Goal: Task Accomplishment & Management: Complete application form

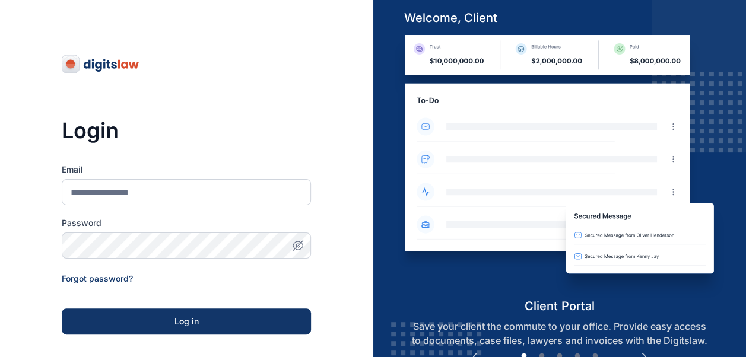
scroll to position [184, 0]
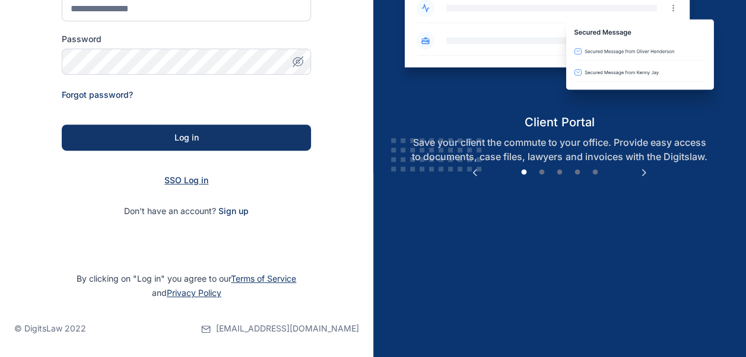
click at [186, 185] on span "SSO Log in" at bounding box center [186, 180] width 44 height 10
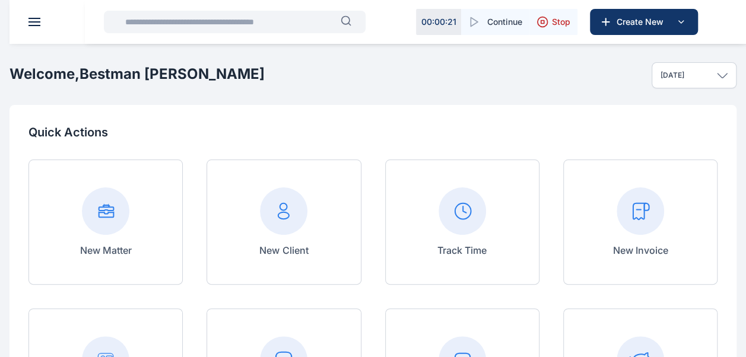
click at [154, 28] on input "text" at bounding box center [229, 22] width 222 height 24
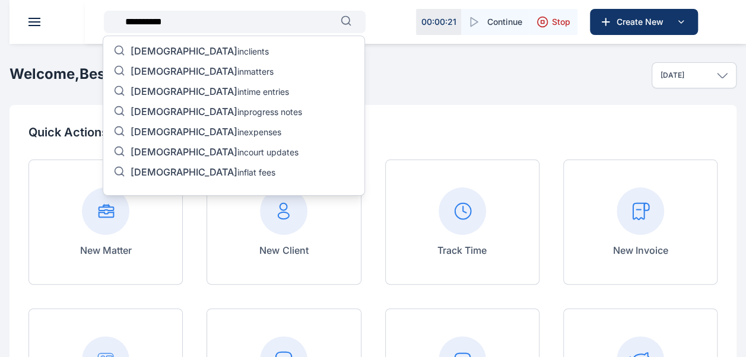
type input "**********"
click at [192, 69] on p "[DEMOGRAPHIC_DATA] in matters" at bounding box center [202, 72] width 143 height 14
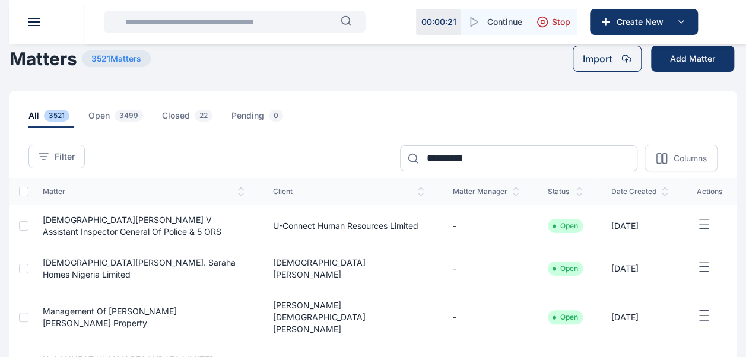
click at [221, 221] on span "[DEMOGRAPHIC_DATA][PERSON_NAME] v Assistant Inspector General of Police & 5 ORS" at bounding box center [132, 226] width 179 height 22
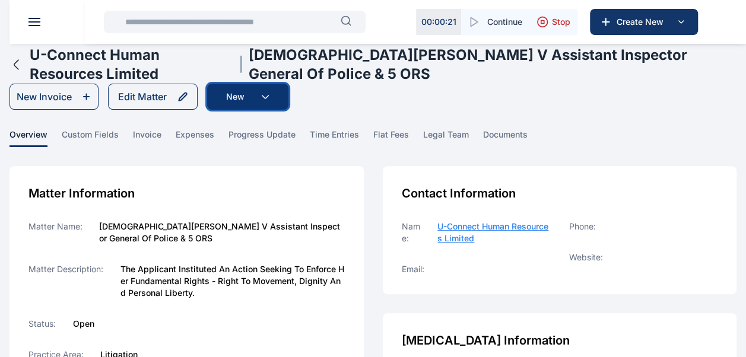
click at [262, 96] on icon "button" at bounding box center [265, 97] width 8 height 4
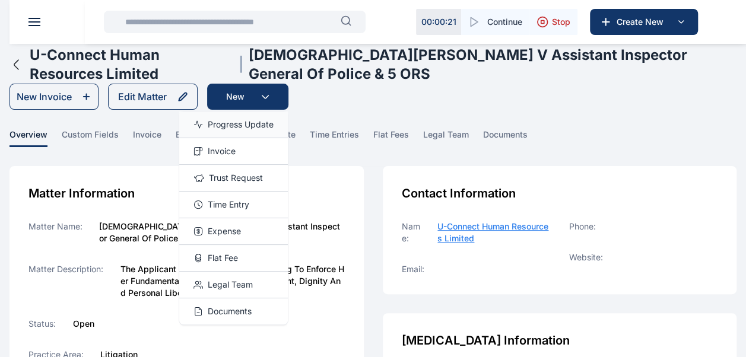
click at [256, 129] on span "Progress Update" at bounding box center [241, 125] width 66 height 12
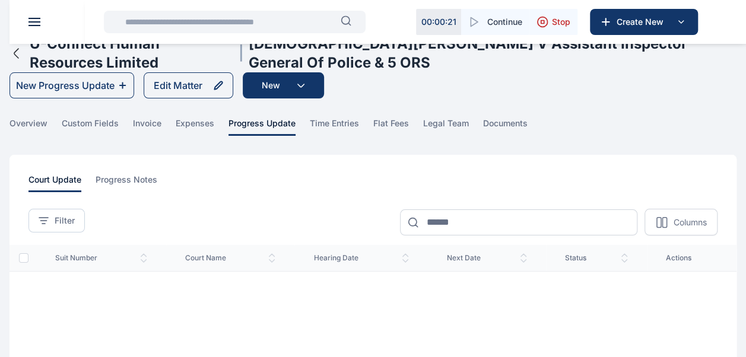
scroll to position [10, 0]
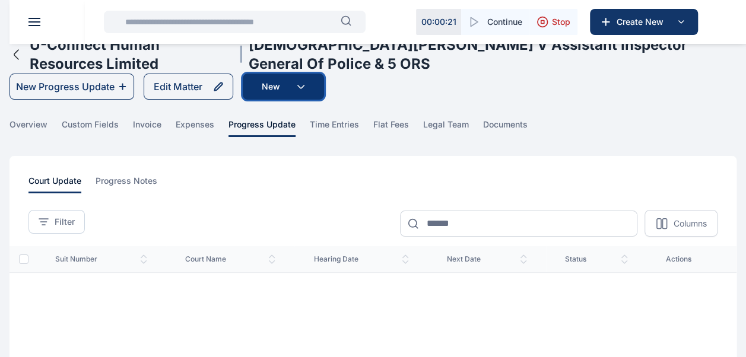
click at [304, 88] on button "New" at bounding box center [283, 87] width 81 height 26
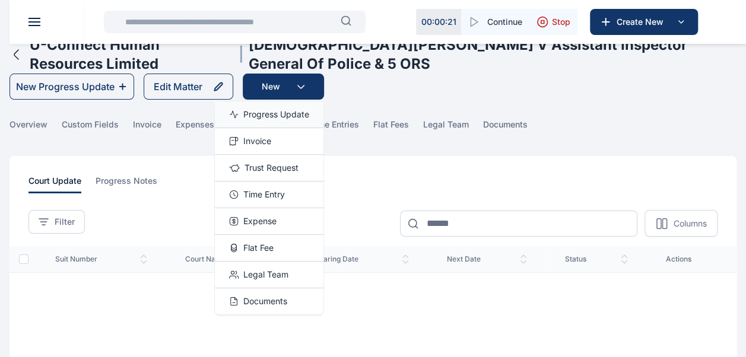
click at [283, 111] on span "Progress Update" at bounding box center [276, 115] width 66 height 12
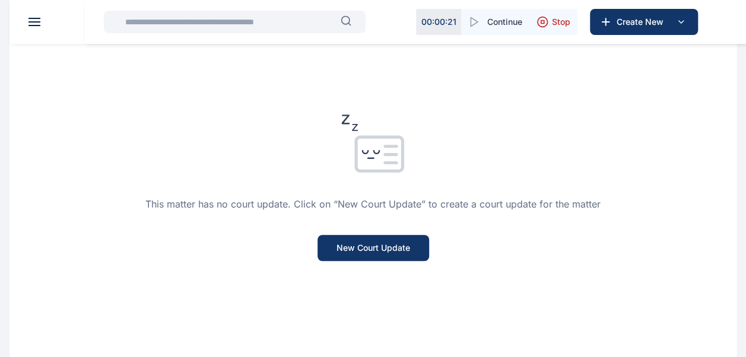
scroll to position [275, 0]
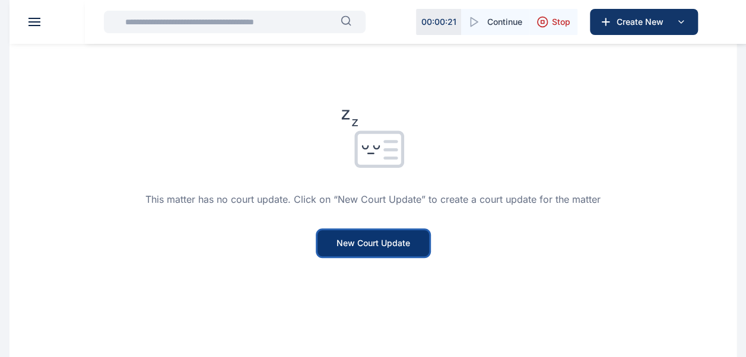
click at [394, 238] on button "New Court Update" at bounding box center [373, 243] width 112 height 26
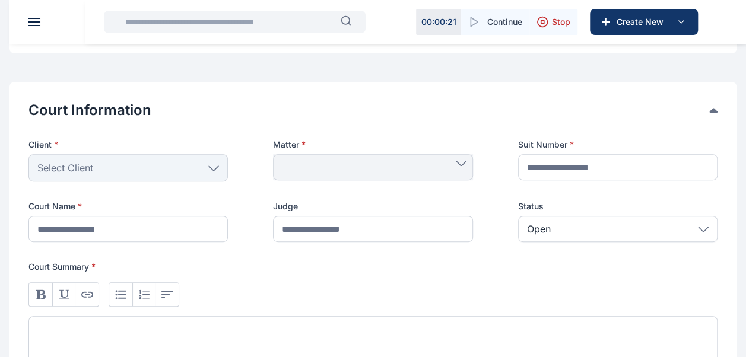
scroll to position [218, 0]
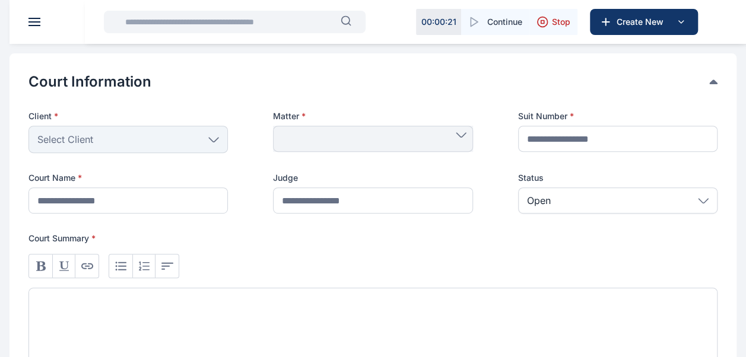
click at [212, 142] on div "Select Client" at bounding box center [127, 139] width 199 height 27
click at [216, 138] on icon at bounding box center [213, 139] width 11 height 5
click at [209, 140] on icon at bounding box center [213, 139] width 11 height 5
click at [115, 135] on div "Select Client" at bounding box center [127, 139] width 199 height 27
click at [209, 138] on icon at bounding box center [213, 139] width 11 height 5
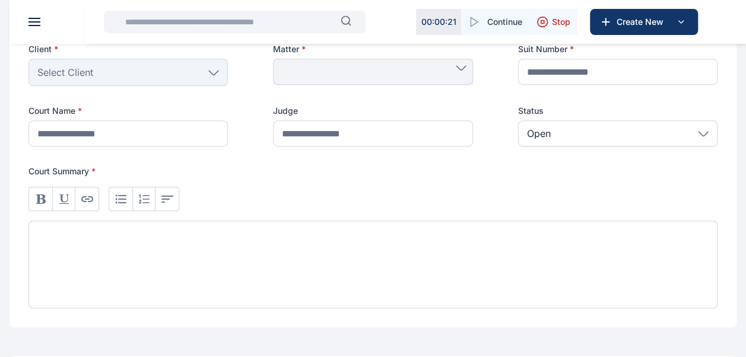
scroll to position [287, 0]
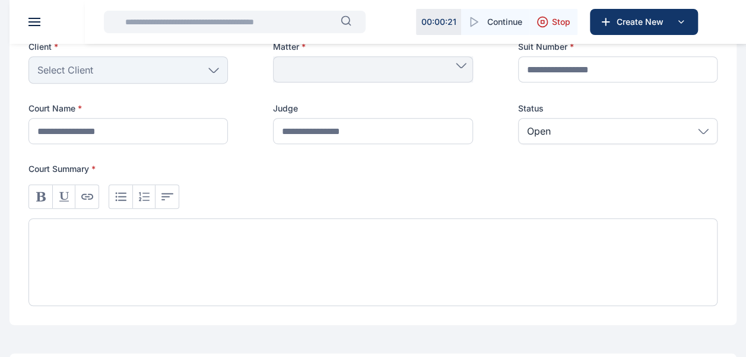
click at [211, 72] on div "Select Client" at bounding box center [127, 69] width 199 height 27
click at [460, 64] on icon at bounding box center [461, 65] width 11 height 5
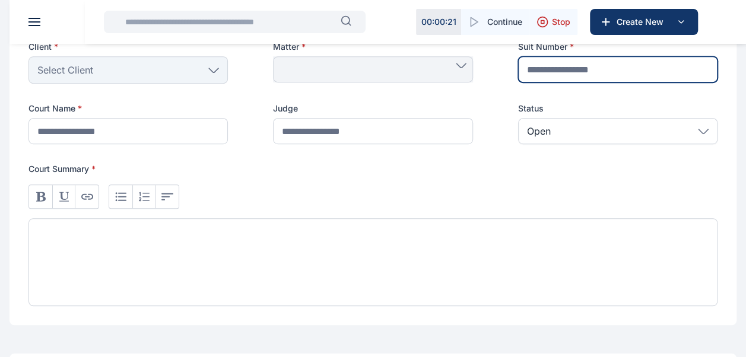
click at [541, 75] on input "text" at bounding box center [617, 69] width 199 height 26
type input "**********"
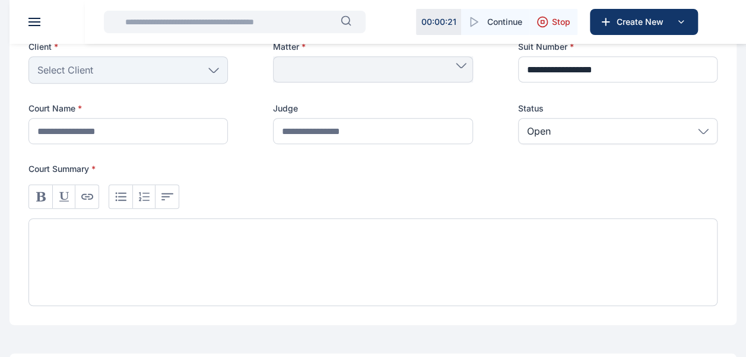
click at [456, 67] on icon at bounding box center [461, 65] width 11 height 5
drag, startPoint x: 455, startPoint y: 67, endPoint x: 420, endPoint y: 85, distance: 39.3
click at [420, 85] on div "Client * Select Client People Rear Admiral [PERSON_NAME] [PERSON_NAME] [PERSON_…" at bounding box center [372, 92] width 689 height 103
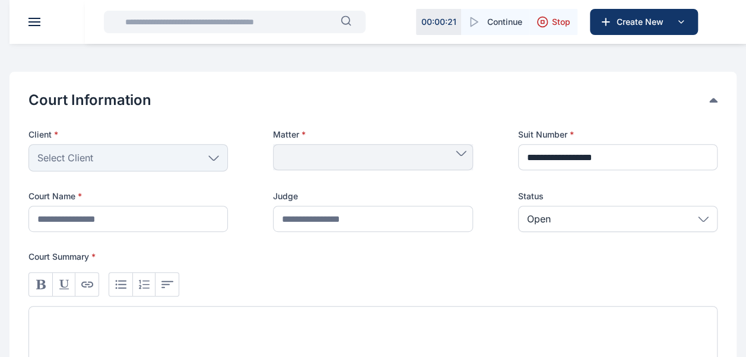
scroll to position [199, 0]
click at [217, 161] on div "Select Client" at bounding box center [127, 158] width 199 height 27
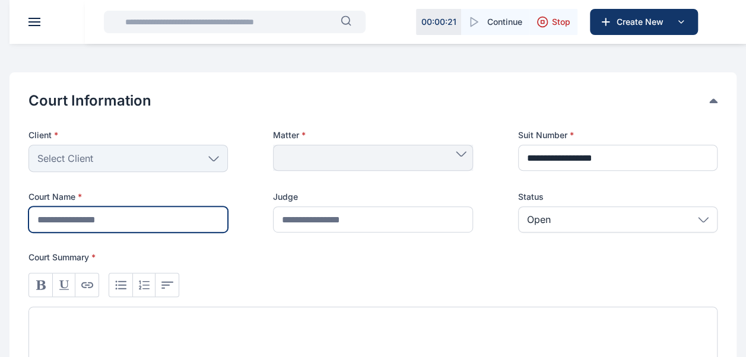
click at [151, 212] on input "text" at bounding box center [127, 219] width 199 height 26
type input "**********"
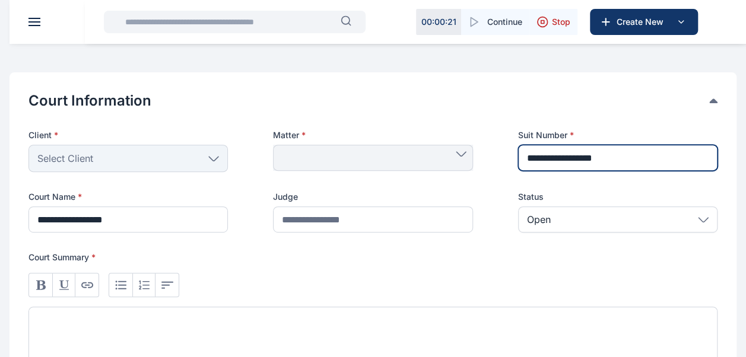
click at [594, 157] on input "**********" at bounding box center [617, 158] width 199 height 26
click at [625, 159] on input "**********" at bounding box center [617, 158] width 199 height 26
type input "**********"
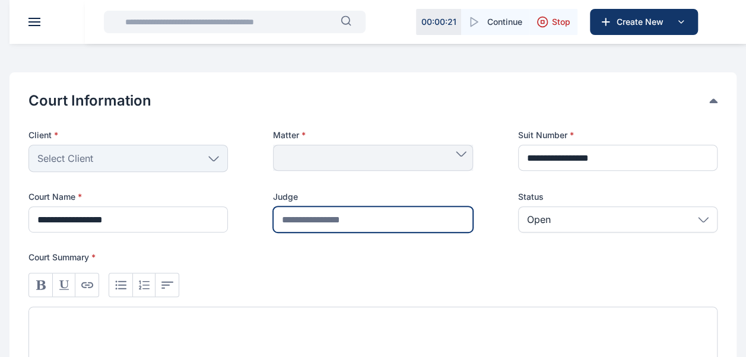
click at [349, 206] on input "text" at bounding box center [372, 219] width 199 height 26
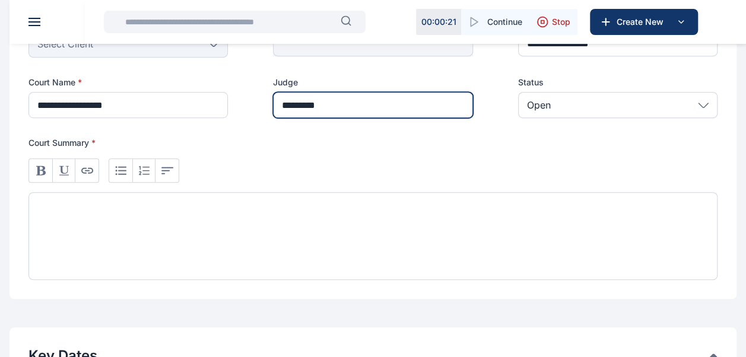
scroll to position [314, 0]
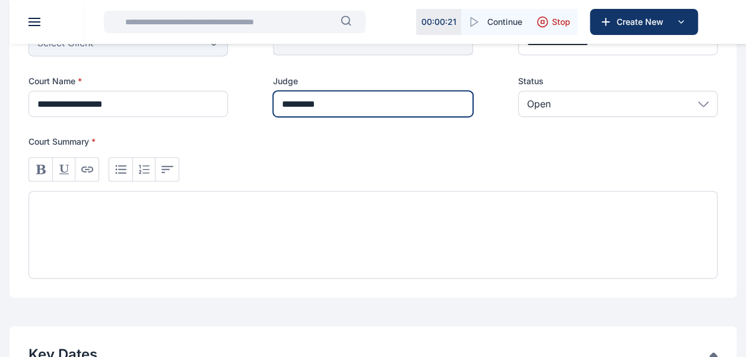
type input "*********"
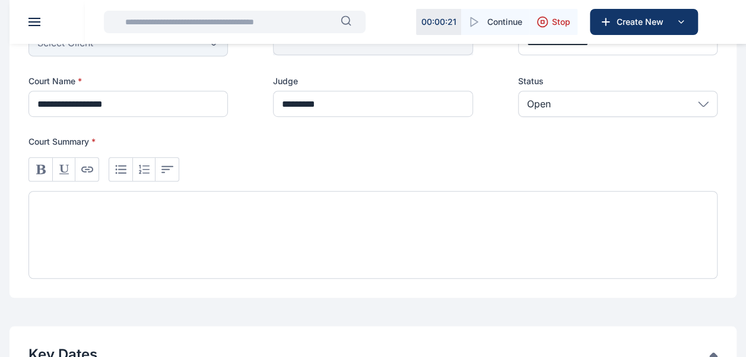
click at [235, 209] on div at bounding box center [372, 235] width 689 height 88
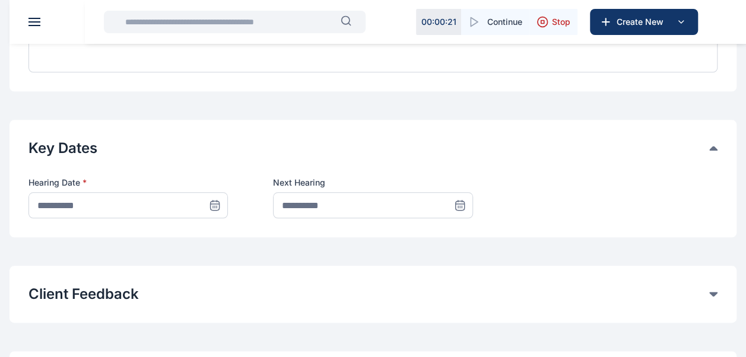
scroll to position [527, 0]
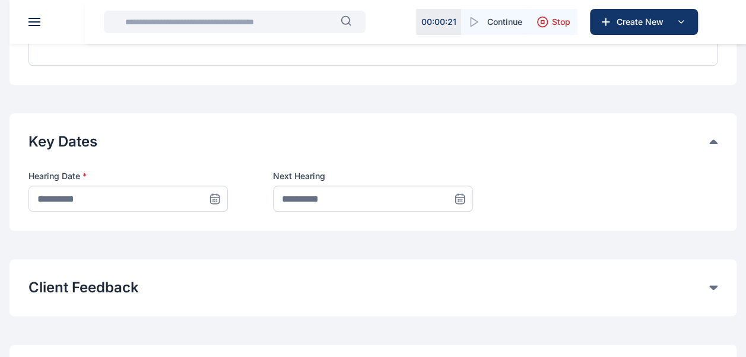
click at [462, 197] on icon at bounding box center [460, 199] width 12 height 12
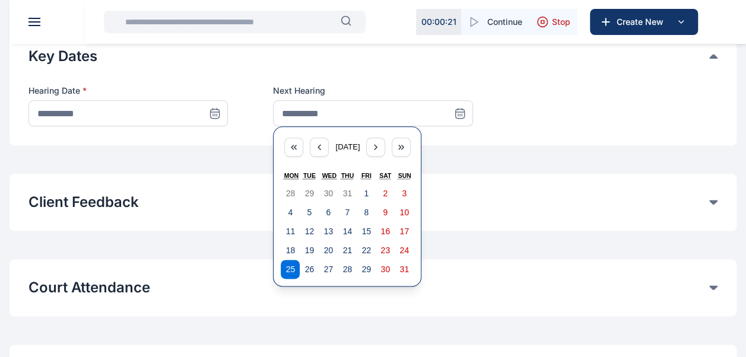
scroll to position [613, 0]
click at [380, 146] on icon "button" at bounding box center [375, 146] width 9 height 9
click at [377, 146] on icon "button" at bounding box center [375, 146] width 2 height 5
click at [380, 146] on icon "button" at bounding box center [375, 146] width 9 height 9
click at [288, 214] on abbr "3" at bounding box center [290, 211] width 5 height 9
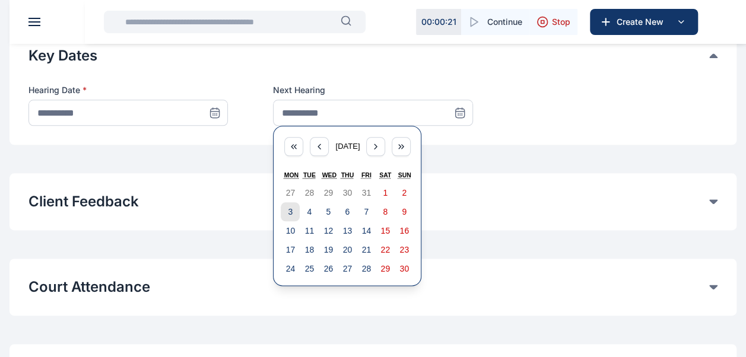
type input "**********"
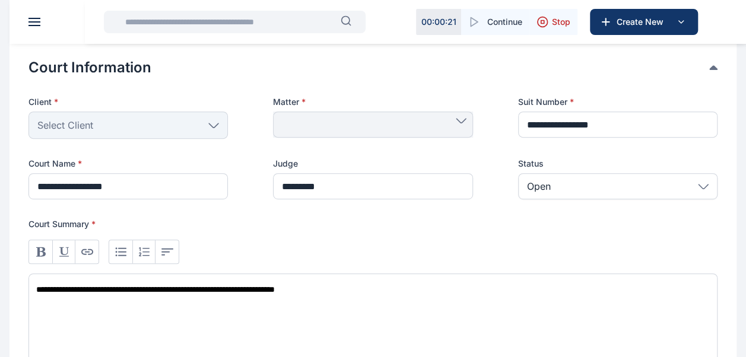
scroll to position [224, 0]
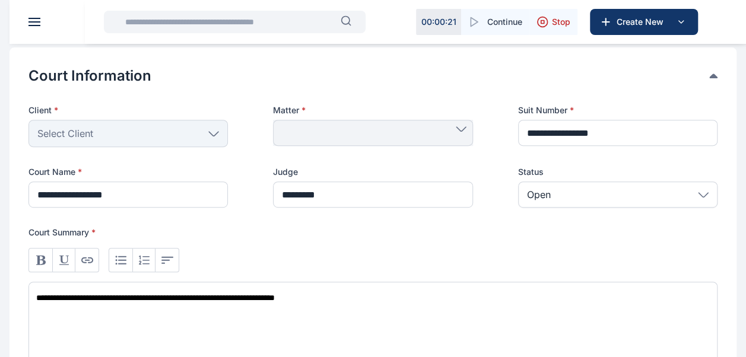
click at [209, 135] on div "Select Client" at bounding box center [127, 133] width 199 height 27
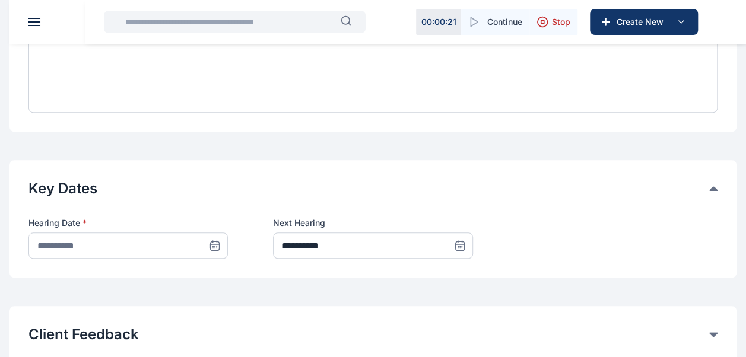
scroll to position [483, 0]
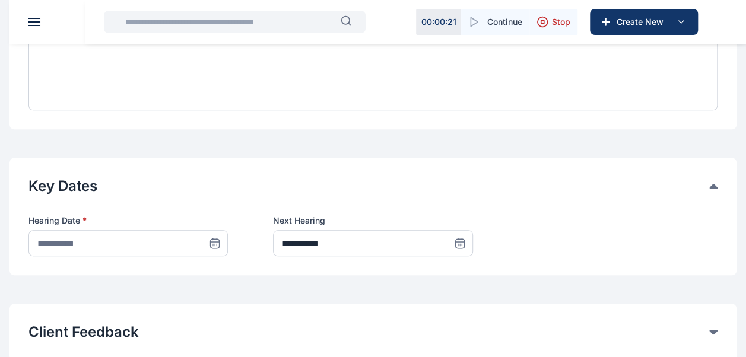
click at [215, 246] on icon at bounding box center [215, 246] width 0 height 0
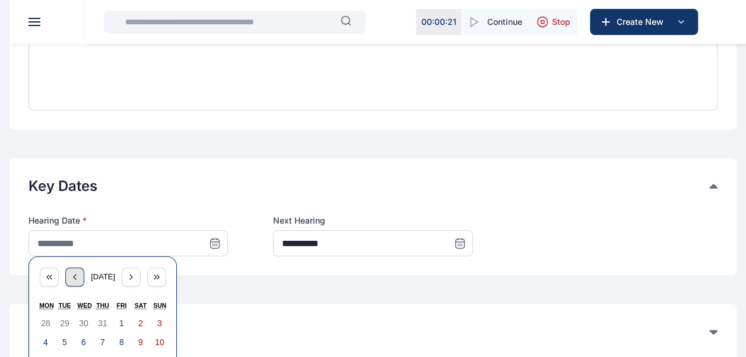
click at [74, 275] on icon "button" at bounding box center [75, 277] width 2 height 5
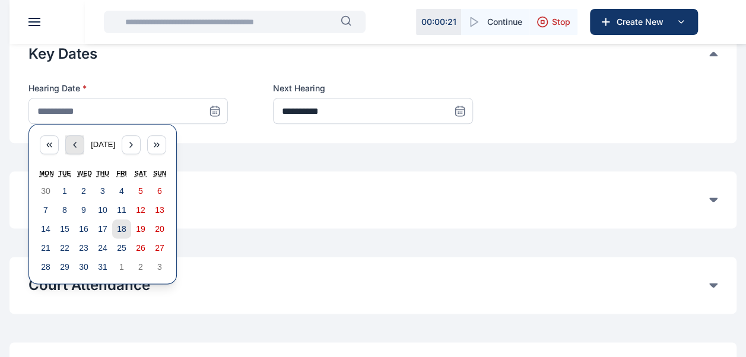
scroll to position [618, 0]
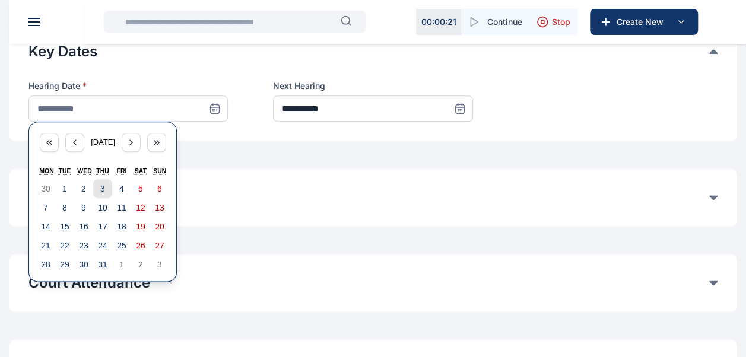
click at [105, 189] on button "3" at bounding box center [102, 188] width 19 height 19
type input "**********"
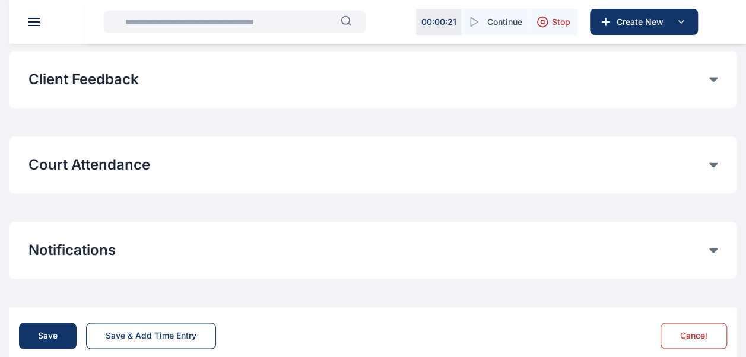
scroll to position [761, 0]
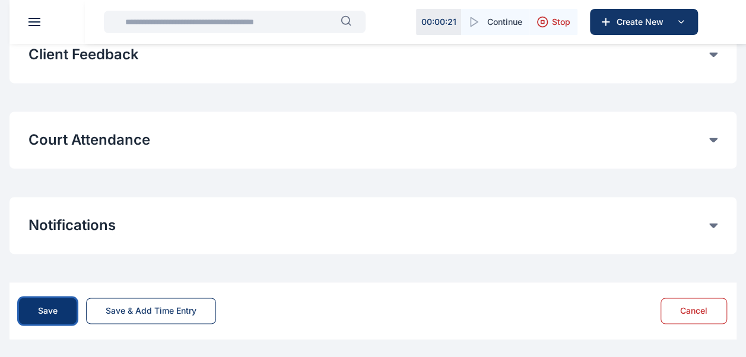
click at [44, 310] on div "Save" at bounding box center [48, 311] width 20 height 12
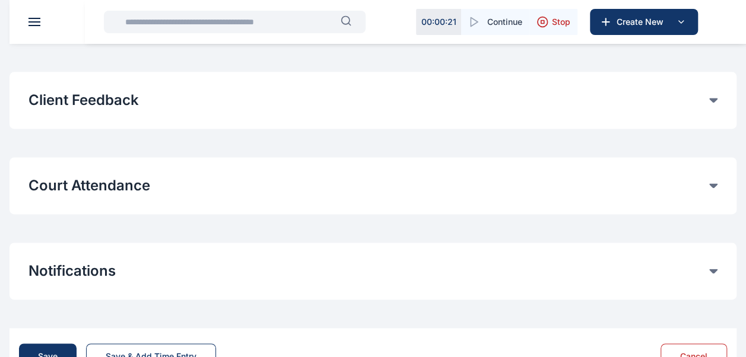
scroll to position [776, 0]
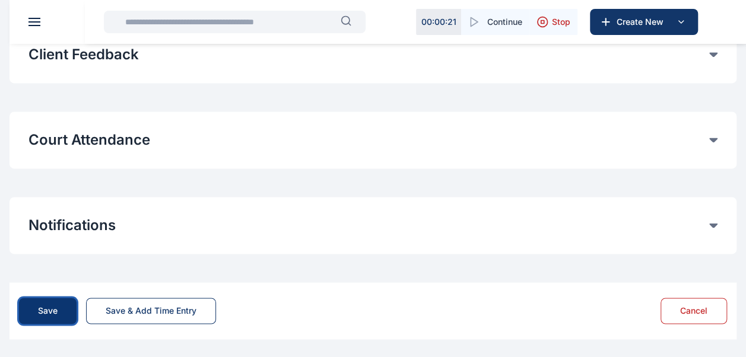
click at [52, 303] on button "Save" at bounding box center [48, 311] width 58 height 26
click at [59, 311] on button "Save" at bounding box center [48, 311] width 58 height 26
click at [43, 313] on div "Save" at bounding box center [48, 311] width 20 height 12
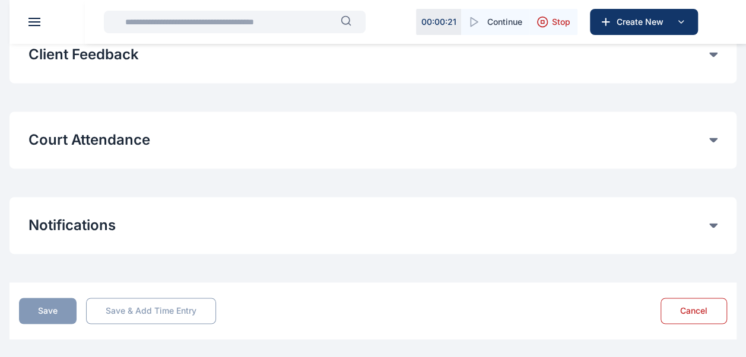
click at [43, 313] on div "Save" at bounding box center [48, 311] width 20 height 12
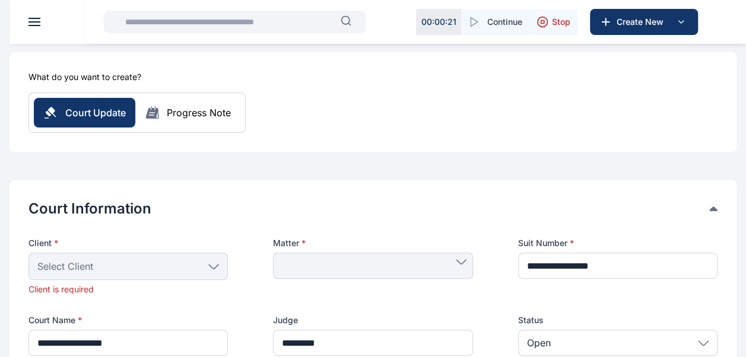
scroll to position [93, 0]
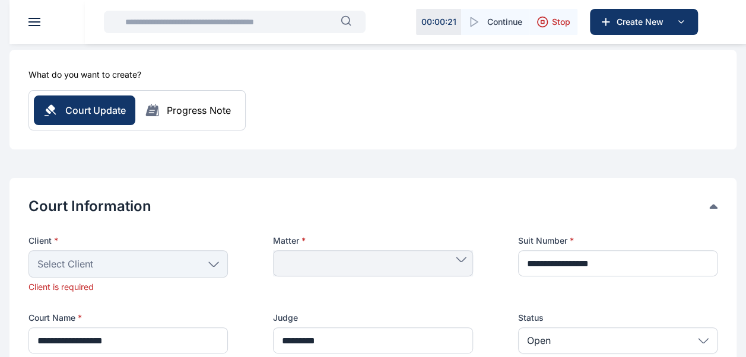
click at [211, 263] on icon at bounding box center [213, 264] width 9 height 4
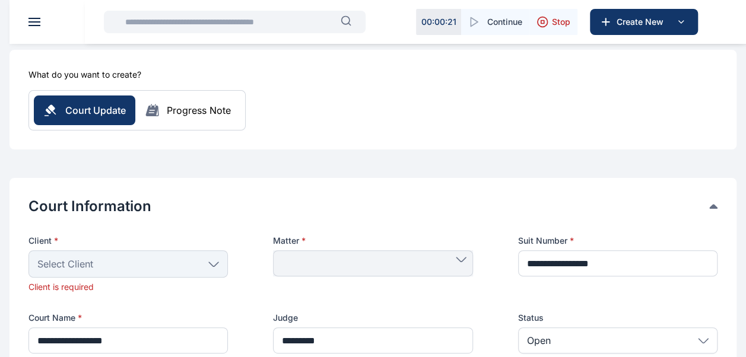
click at [211, 263] on icon at bounding box center [213, 264] width 9 height 4
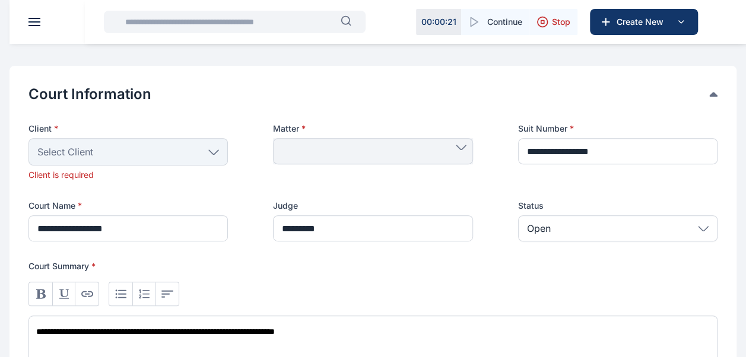
scroll to position [211, 0]
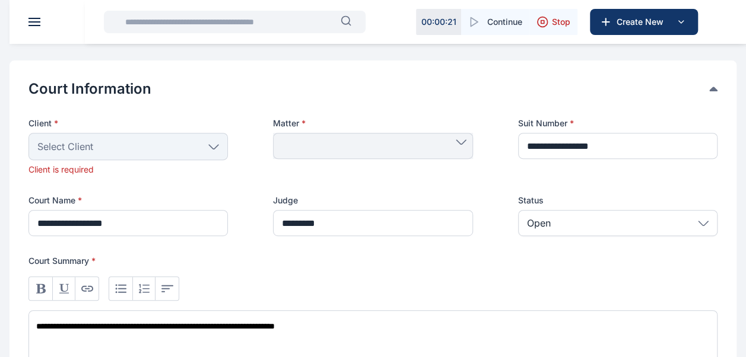
click at [64, 146] on span "Select Client" at bounding box center [65, 146] width 56 height 14
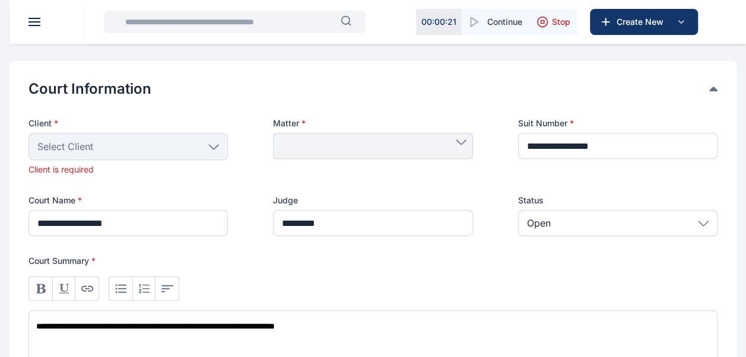
click at [64, 146] on span "Select Client" at bounding box center [65, 146] width 56 height 14
click at [217, 146] on icon at bounding box center [213, 146] width 11 height 5
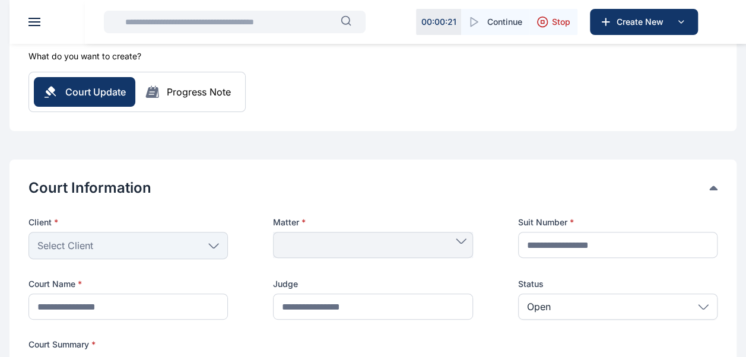
scroll to position [121, 0]
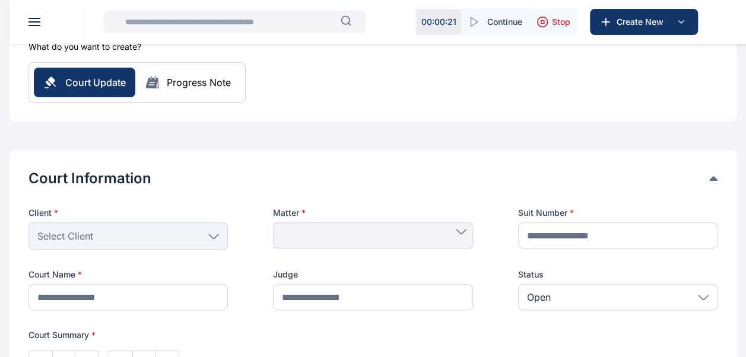
click at [212, 237] on icon at bounding box center [213, 236] width 11 height 5
click at [131, 228] on div "Select Client" at bounding box center [127, 235] width 199 height 27
click at [312, 245] on div at bounding box center [372, 235] width 199 height 26
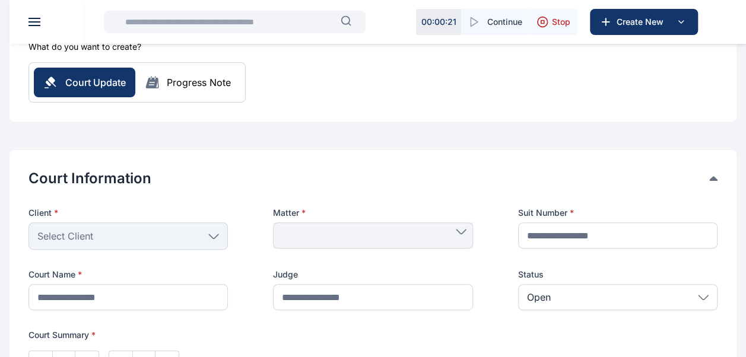
scroll to position [0, 0]
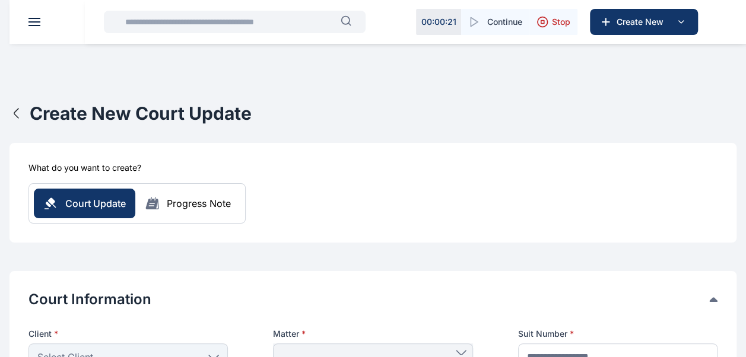
click at [33, 22] on span at bounding box center [34, 21] width 12 height 1
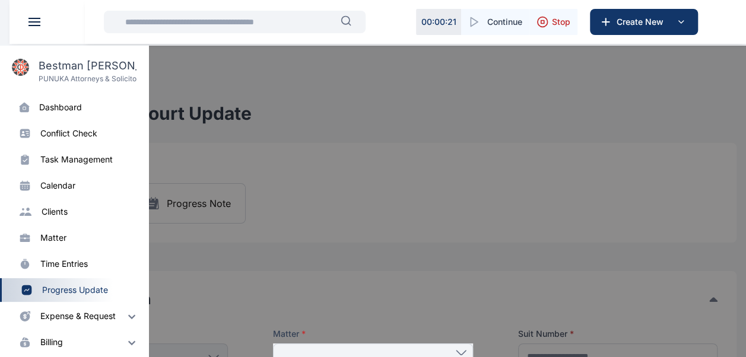
click at [72, 291] on div "progress update" at bounding box center [75, 290] width 66 height 12
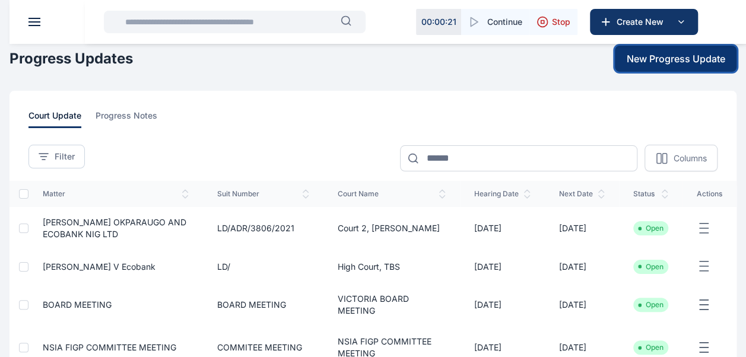
click at [648, 61] on span "New Progress Update" at bounding box center [675, 59] width 98 height 14
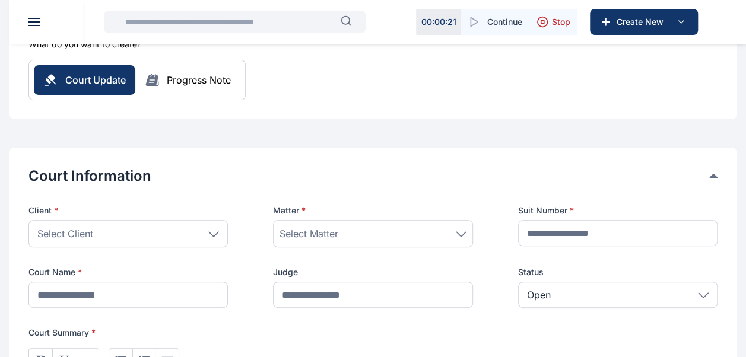
scroll to position [125, 0]
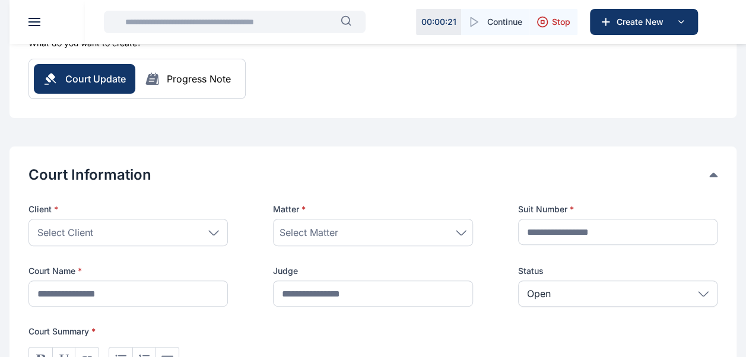
click at [214, 232] on icon at bounding box center [213, 232] width 11 height 5
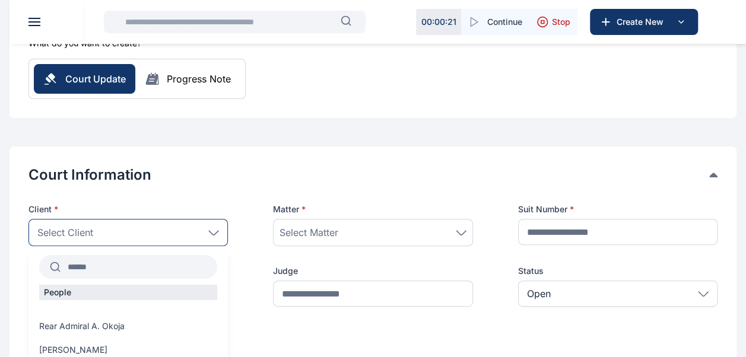
click at [124, 263] on input "text" at bounding box center [139, 266] width 157 height 21
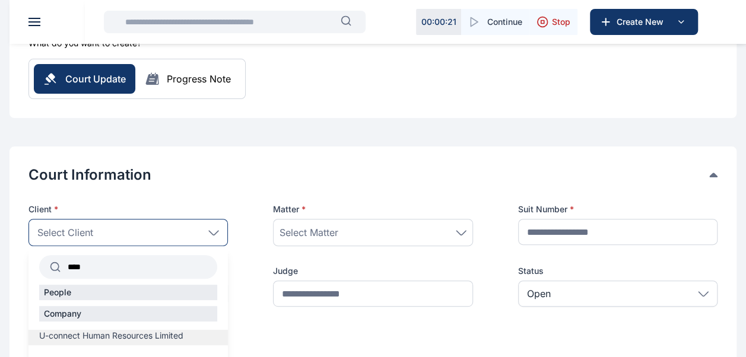
type input "****"
click at [107, 338] on span "U-connect Human Resources Limited" at bounding box center [111, 336] width 144 height 12
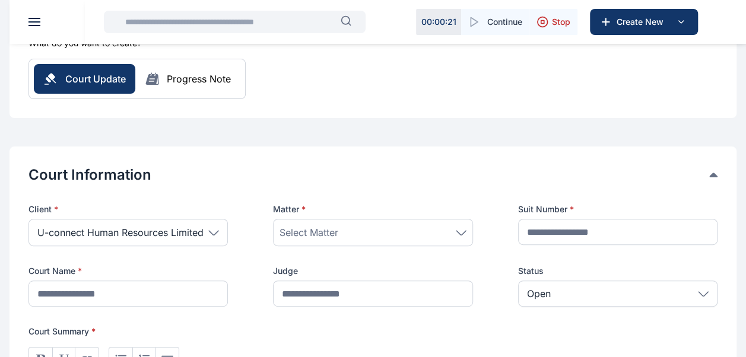
click at [462, 233] on icon at bounding box center [461, 232] width 11 height 5
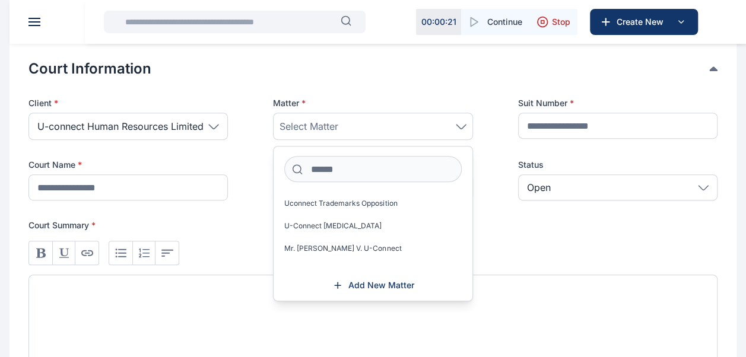
scroll to position [231, 0]
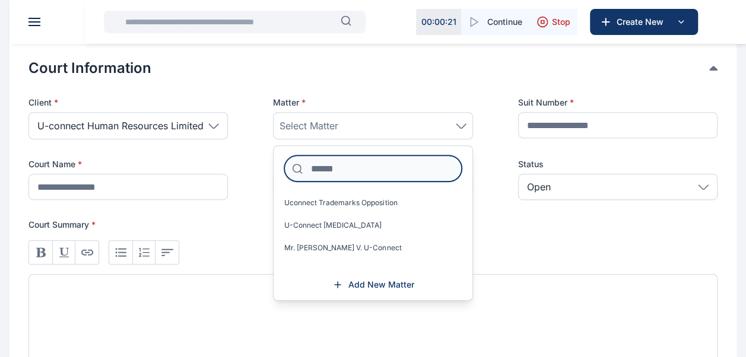
click at [344, 167] on input at bounding box center [372, 168] width 177 height 26
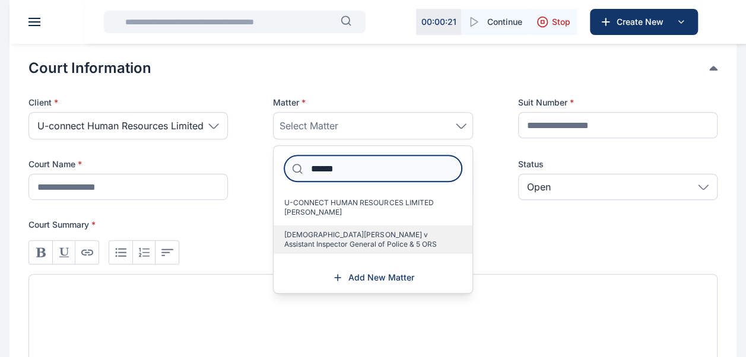
type input "******"
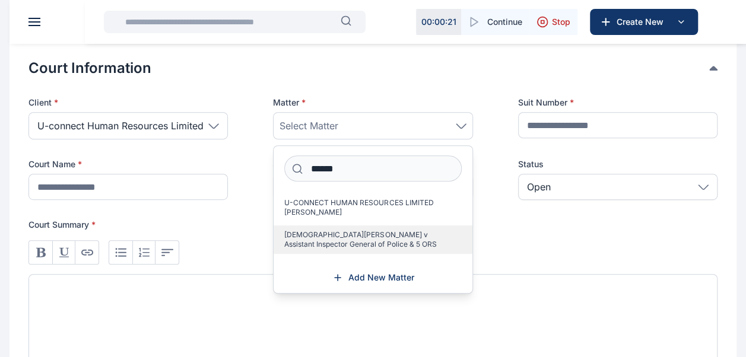
click at [346, 241] on span "[DEMOGRAPHIC_DATA][PERSON_NAME] v Assistant Inspector General of Police & 5 ORS" at bounding box center [367, 239] width 167 height 19
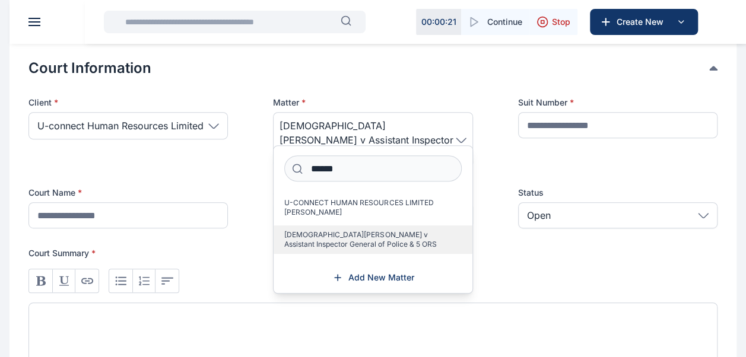
click at [346, 241] on span "[DEMOGRAPHIC_DATA][PERSON_NAME] v Assistant Inspector General of Police & 5 ORS" at bounding box center [367, 239] width 167 height 19
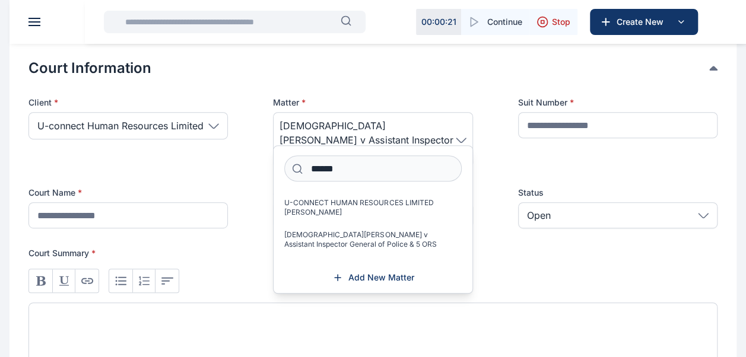
click at [507, 303] on div at bounding box center [372, 347] width 689 height 88
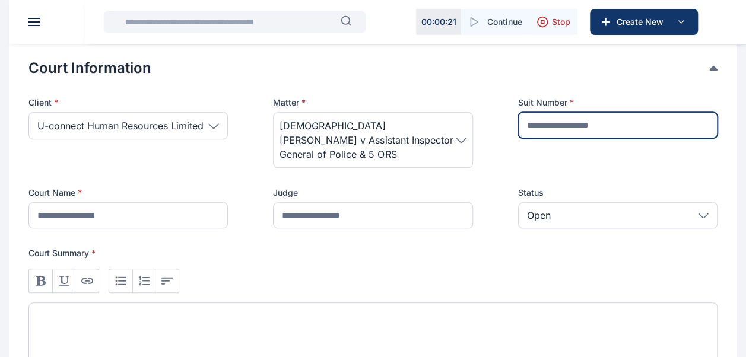
click at [576, 128] on input "text" at bounding box center [617, 125] width 199 height 26
click at [596, 125] on input "**********" at bounding box center [617, 125] width 199 height 26
type input "**********"
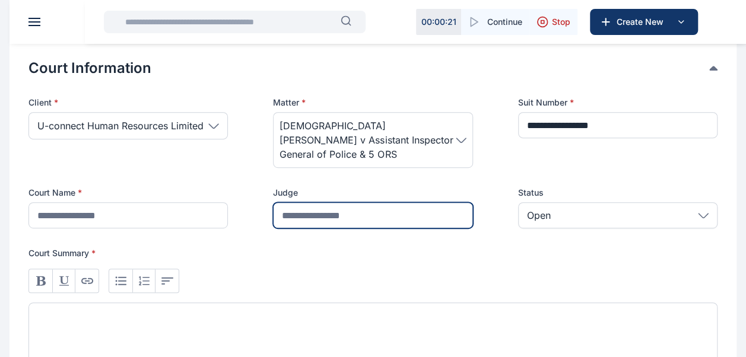
click at [406, 208] on input "text" at bounding box center [372, 215] width 199 height 26
type input "*********"
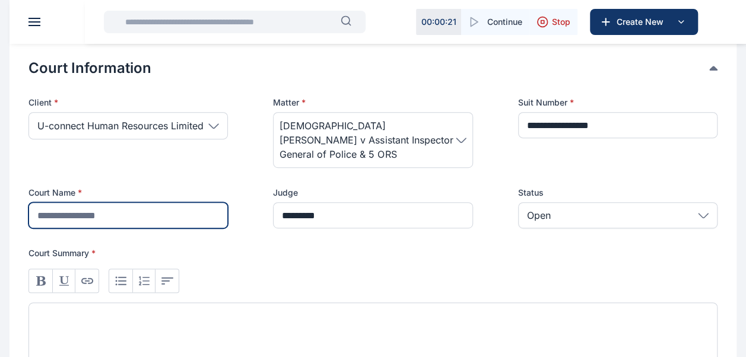
click at [125, 202] on input "text" at bounding box center [127, 215] width 199 height 26
type input "**********"
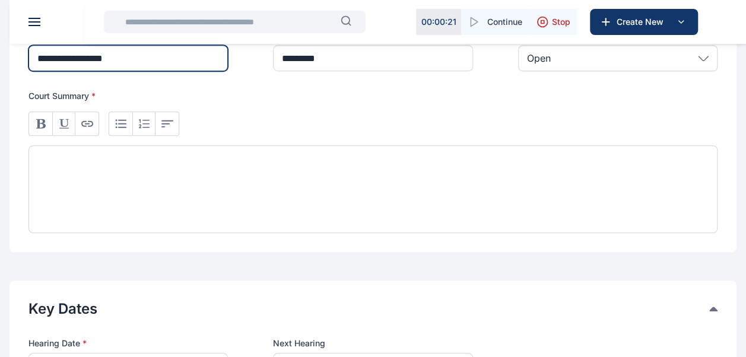
scroll to position [349, 0]
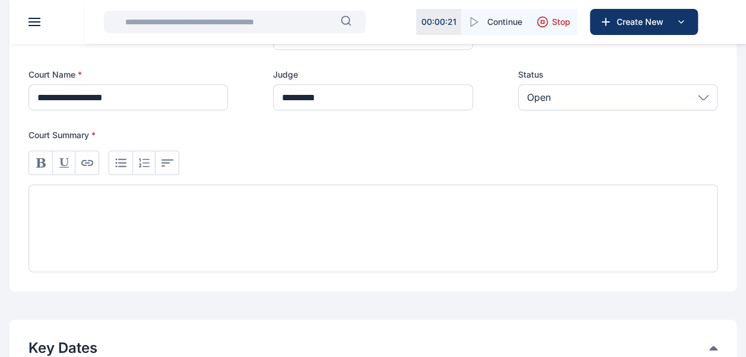
click at [119, 204] on div at bounding box center [372, 229] width 689 height 88
click at [166, 187] on div "**********" at bounding box center [372, 229] width 689 height 88
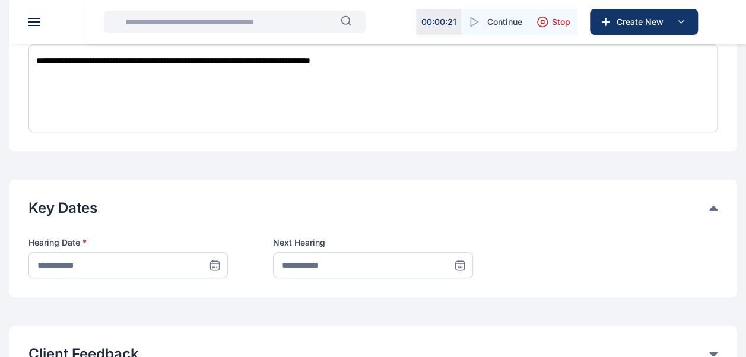
scroll to position [497, 0]
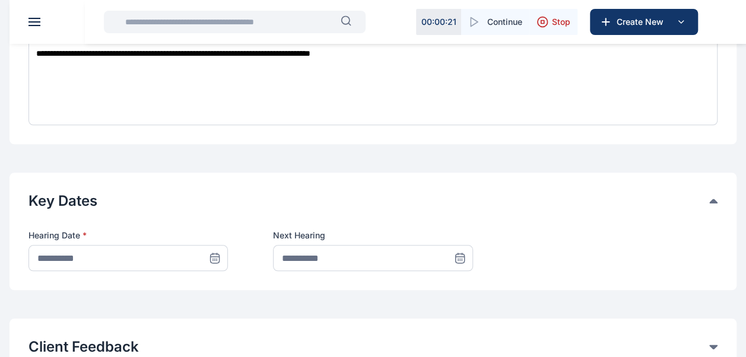
click at [214, 252] on icon at bounding box center [215, 258] width 12 height 12
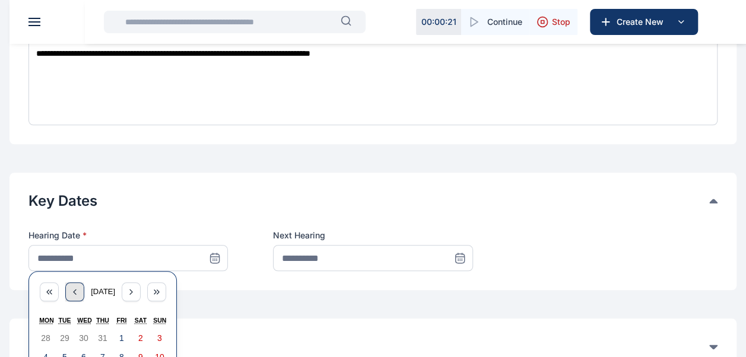
click at [71, 287] on icon "button" at bounding box center [74, 291] width 9 height 9
click at [107, 329] on button "3" at bounding box center [102, 338] width 19 height 19
type input "**********"
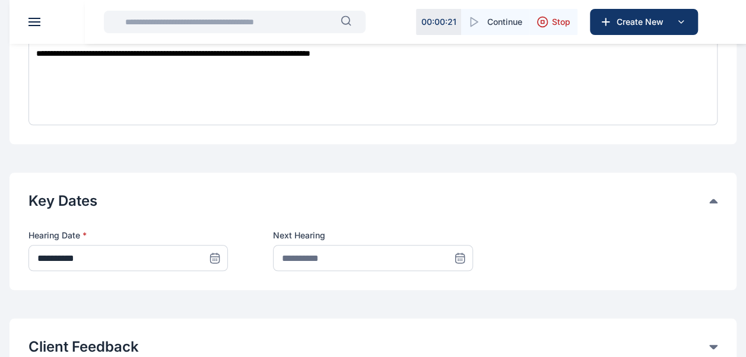
click at [457, 252] on icon at bounding box center [460, 258] width 12 height 12
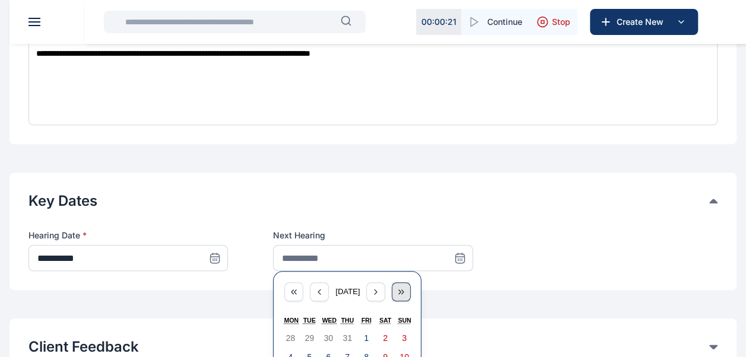
click at [403, 290] on icon "button" at bounding box center [403, 292] width 2 height 4
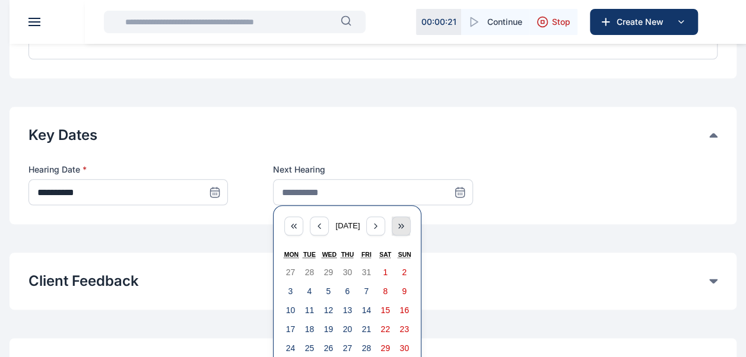
scroll to position [588, 0]
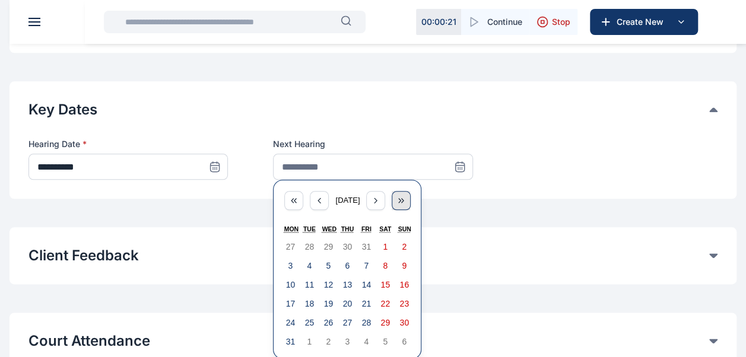
click at [400, 196] on icon "button" at bounding box center [400, 200] width 9 height 9
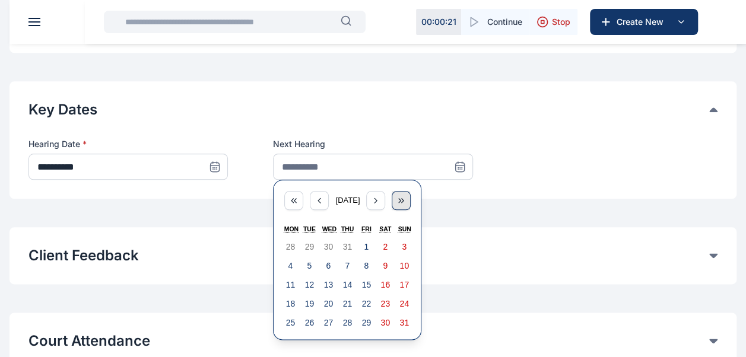
click at [400, 196] on icon "button" at bounding box center [400, 200] width 9 height 9
click at [297, 196] on icon "button" at bounding box center [293, 200] width 9 height 9
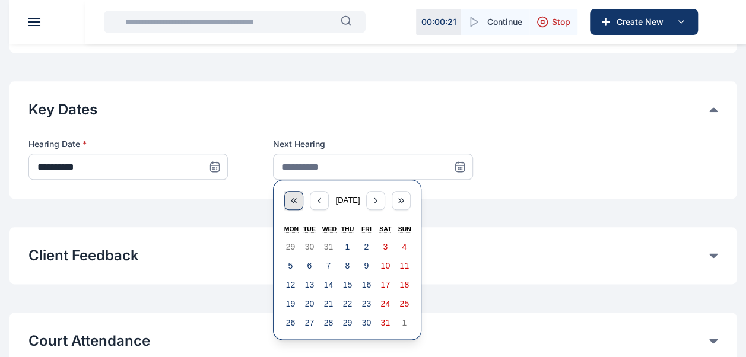
click at [297, 196] on icon "button" at bounding box center [293, 200] width 9 height 9
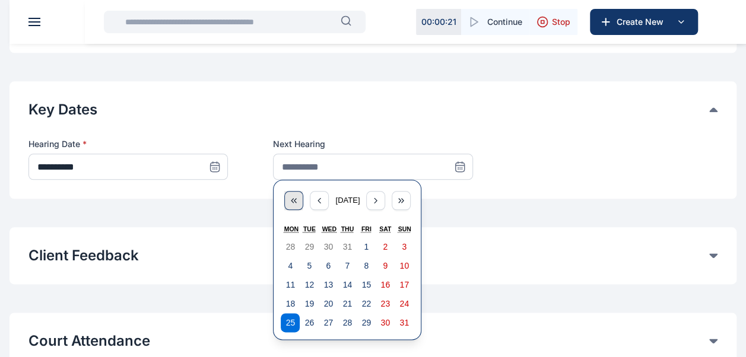
click at [297, 196] on icon "button" at bounding box center [293, 200] width 9 height 9
click at [398, 191] on div "button" at bounding box center [401, 200] width 19 height 19
click at [380, 196] on icon "button" at bounding box center [375, 200] width 9 height 9
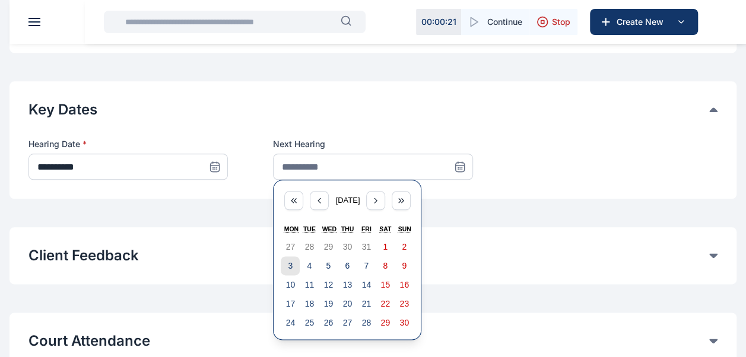
click at [296, 256] on button "3" at bounding box center [290, 265] width 19 height 19
type input "**********"
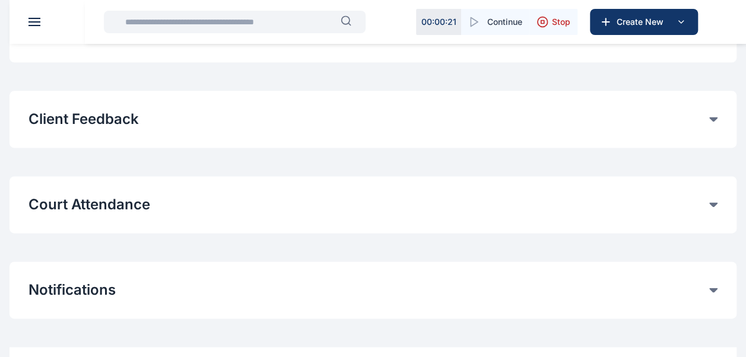
scroll to position [775, 0]
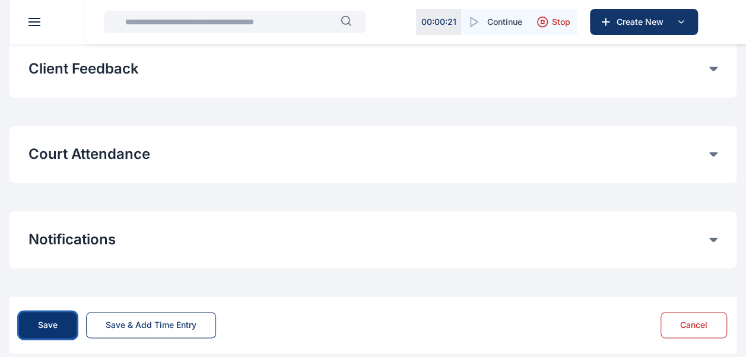
click at [61, 312] on button "Save" at bounding box center [48, 325] width 58 height 26
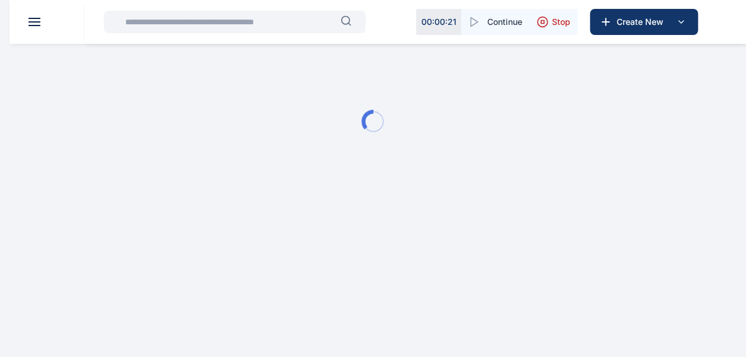
scroll to position [0, 0]
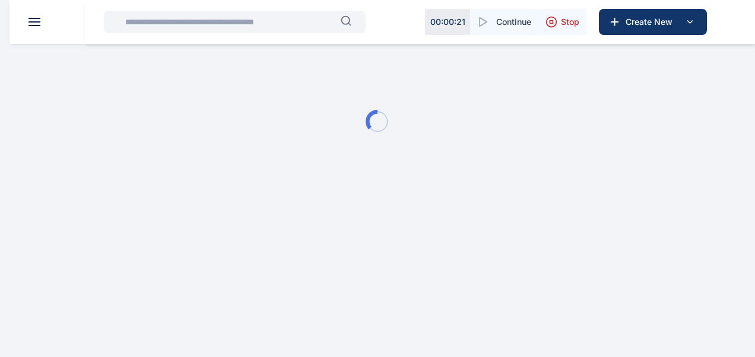
type input "**********"
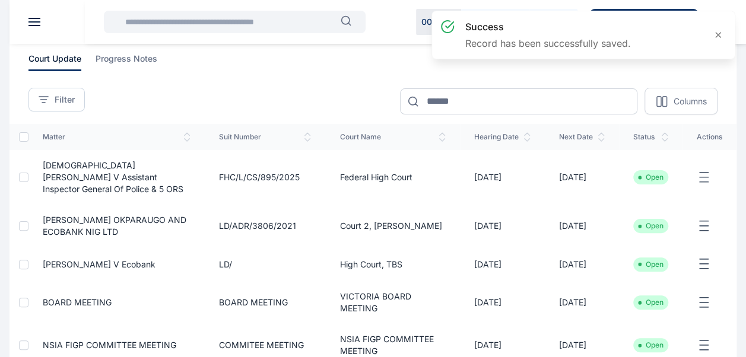
scroll to position [60, 0]
